Goal: Task Accomplishment & Management: Complete application form

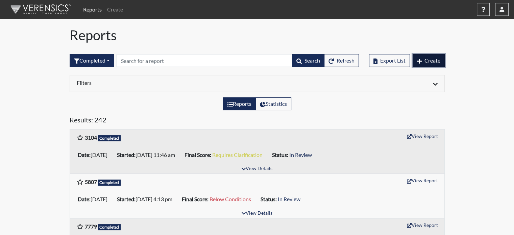
click at [434, 62] on span "Create" at bounding box center [432, 60] width 16 height 6
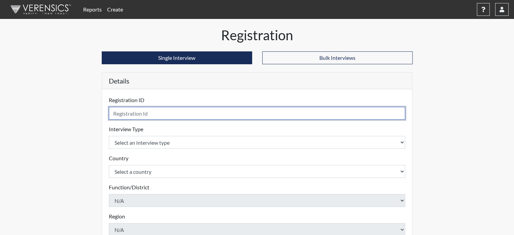
click at [170, 109] on input "text" at bounding box center [257, 113] width 297 height 13
type input "6030"
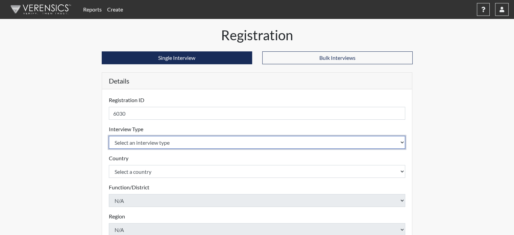
click at [170, 142] on select "Select an interview type Pre-Employment" at bounding box center [257, 142] width 297 height 13
select select "c2470aee-a530-11ea-a930-026c882af335"
click at [109, 136] on select "Select an interview type Pre-Employment" at bounding box center [257, 142] width 297 height 13
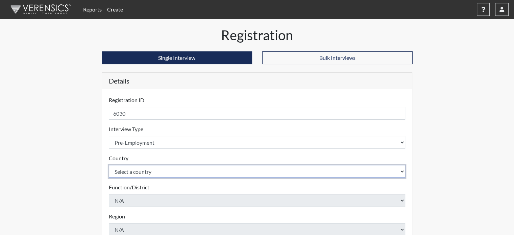
drag, startPoint x: 162, startPoint y: 169, endPoint x: 162, endPoint y: 175, distance: 6.1
click at [162, 169] on select "Select a country [GEOGRAPHIC_DATA] [GEOGRAPHIC_DATA]" at bounding box center [257, 171] width 297 height 13
select select "united-states-of-[GEOGRAPHIC_DATA]"
click at [109, 165] on select "Select a country [GEOGRAPHIC_DATA] [GEOGRAPHIC_DATA]" at bounding box center [257, 171] width 297 height 13
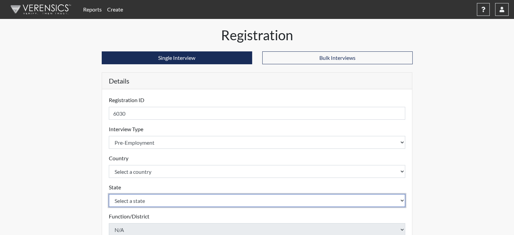
click at [140, 198] on select "Select a state [US_STATE] [US_STATE] [US_STATE] [US_STATE] [US_STATE] [US_STATE…" at bounding box center [257, 200] width 297 height 13
select select "CT"
click at [109, 194] on select "Select a state [US_STATE] [US_STATE] [US_STATE] [US_STATE] [US_STATE] [US_STATE…" at bounding box center [257, 200] width 297 height 13
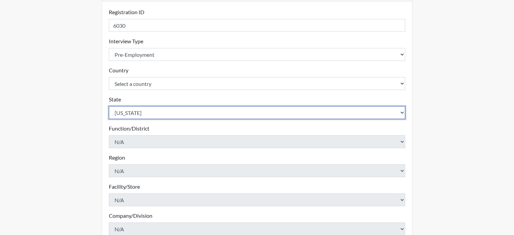
scroll to position [169, 0]
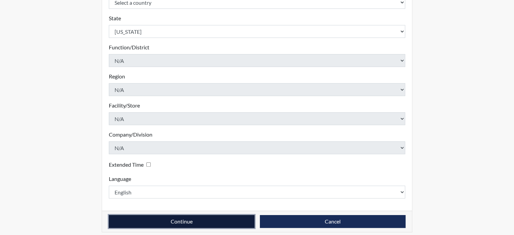
click at [166, 216] on button "Continue" at bounding box center [182, 221] width 146 height 13
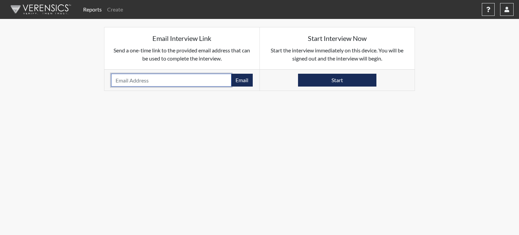
click at [138, 78] on input "email" at bounding box center [171, 80] width 120 height 13
paste input "[DOMAIN_NAME][EMAIL_ADDRESS][DOMAIN_NAME]"
type input "[DOMAIN_NAME][EMAIL_ADDRESS][DOMAIN_NAME]"
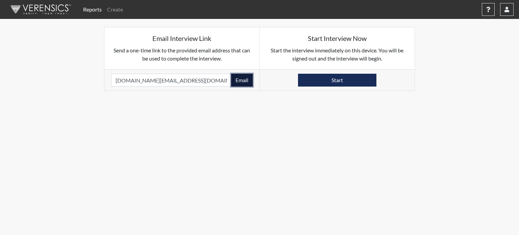
click at [243, 76] on button "Email" at bounding box center [242, 80] width 22 height 13
